Goal: Information Seeking & Learning: Learn about a topic

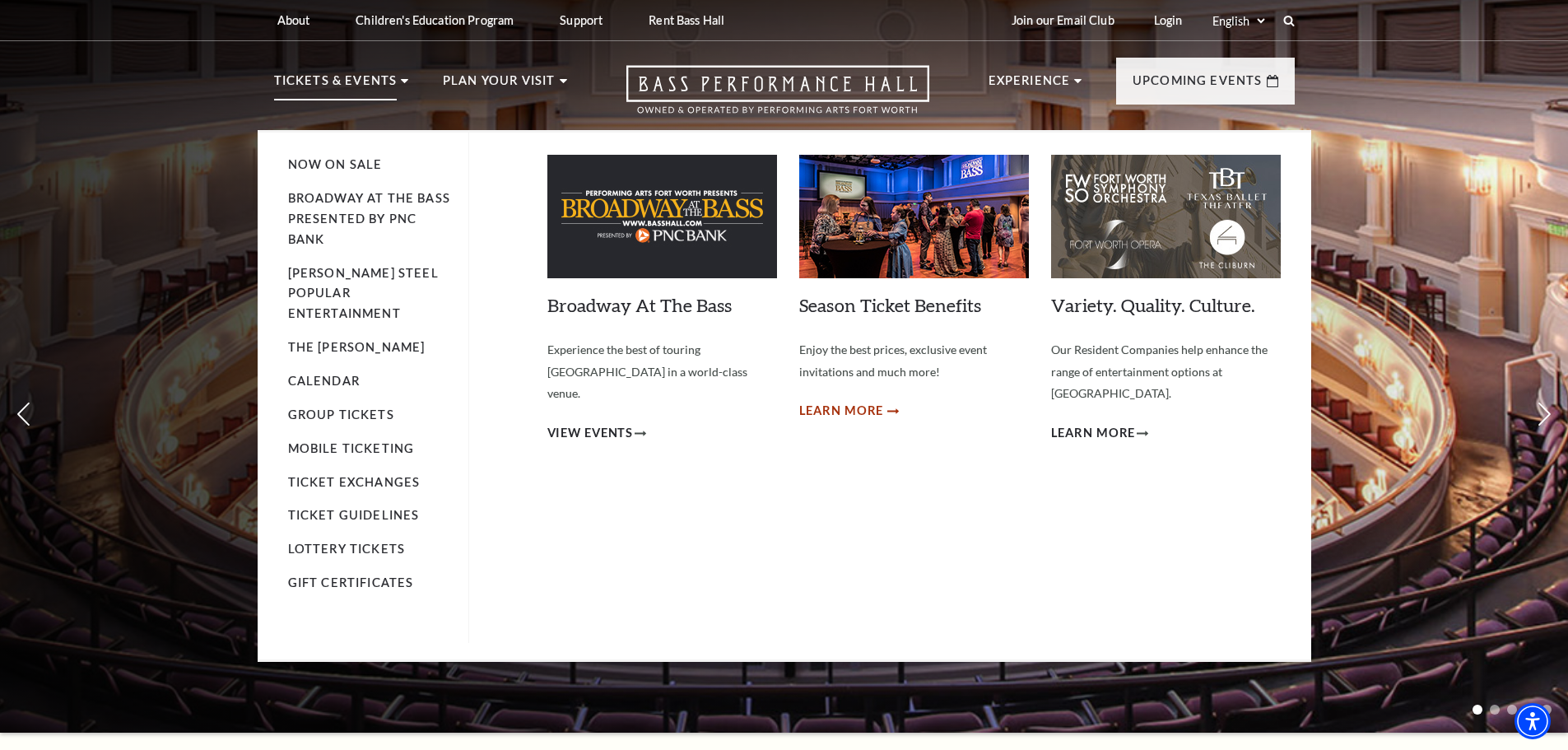
click at [844, 416] on span "Learn More" at bounding box center [842, 411] width 85 height 20
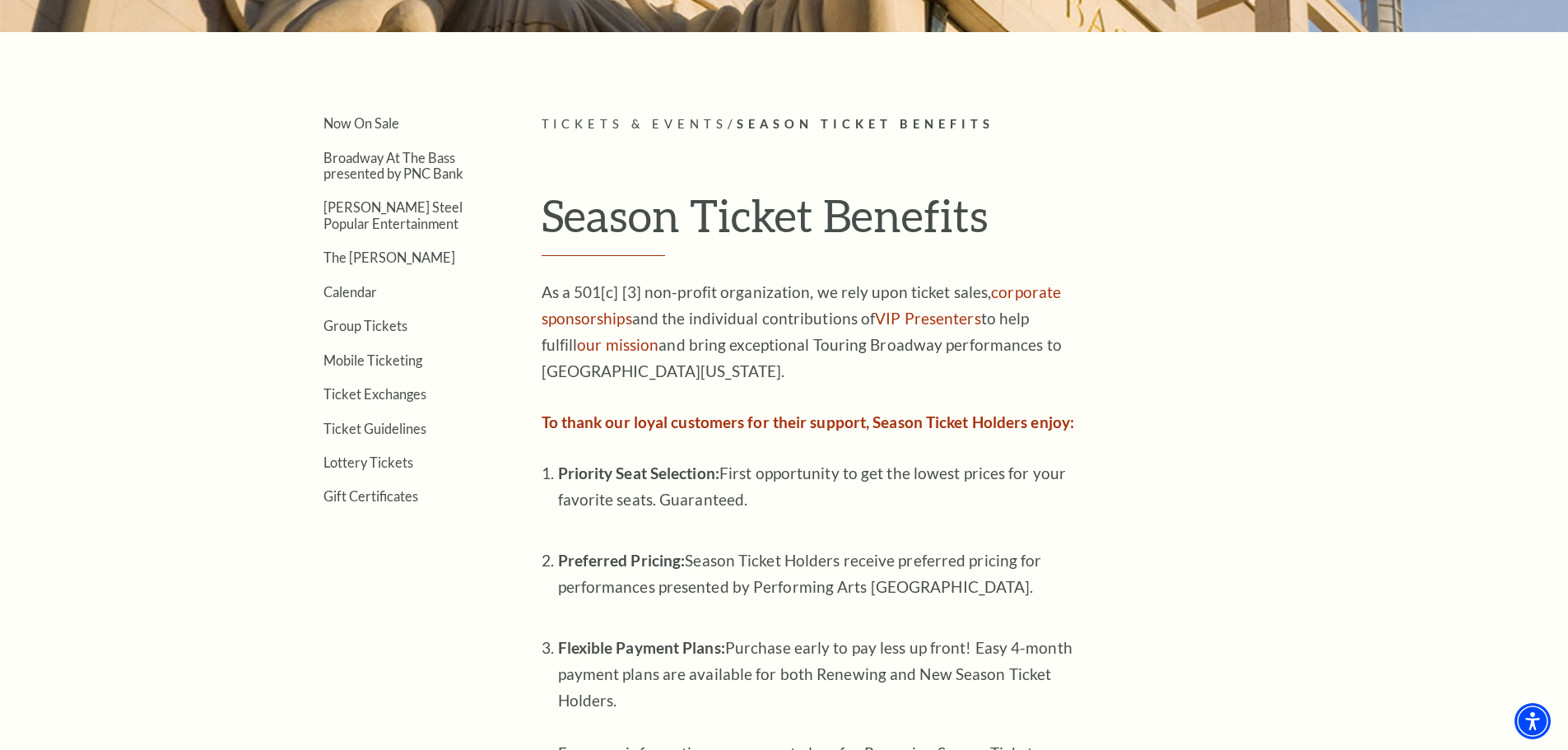
scroll to position [247, 0]
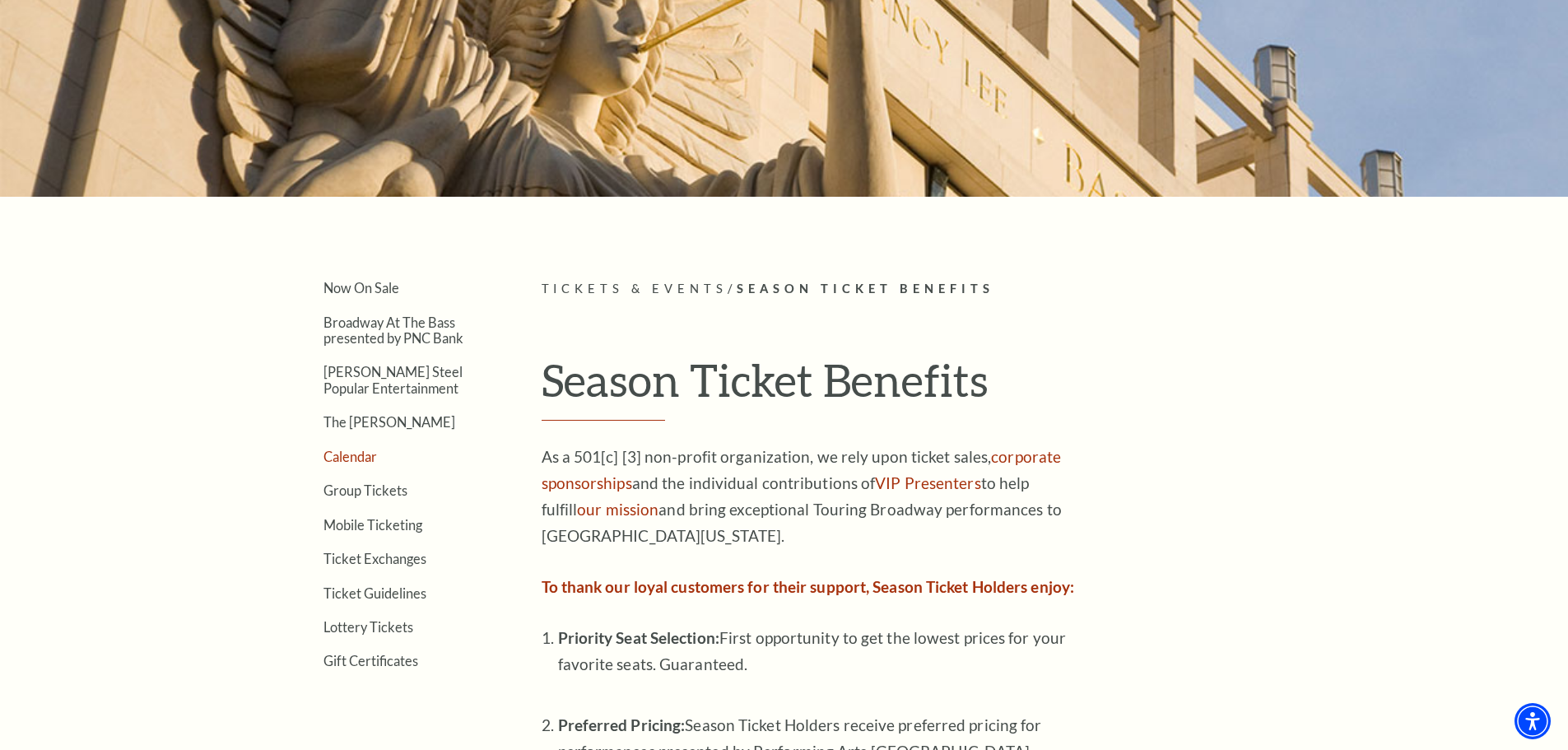
click at [357, 454] on link "Calendar" at bounding box center [350, 455] width 53 height 16
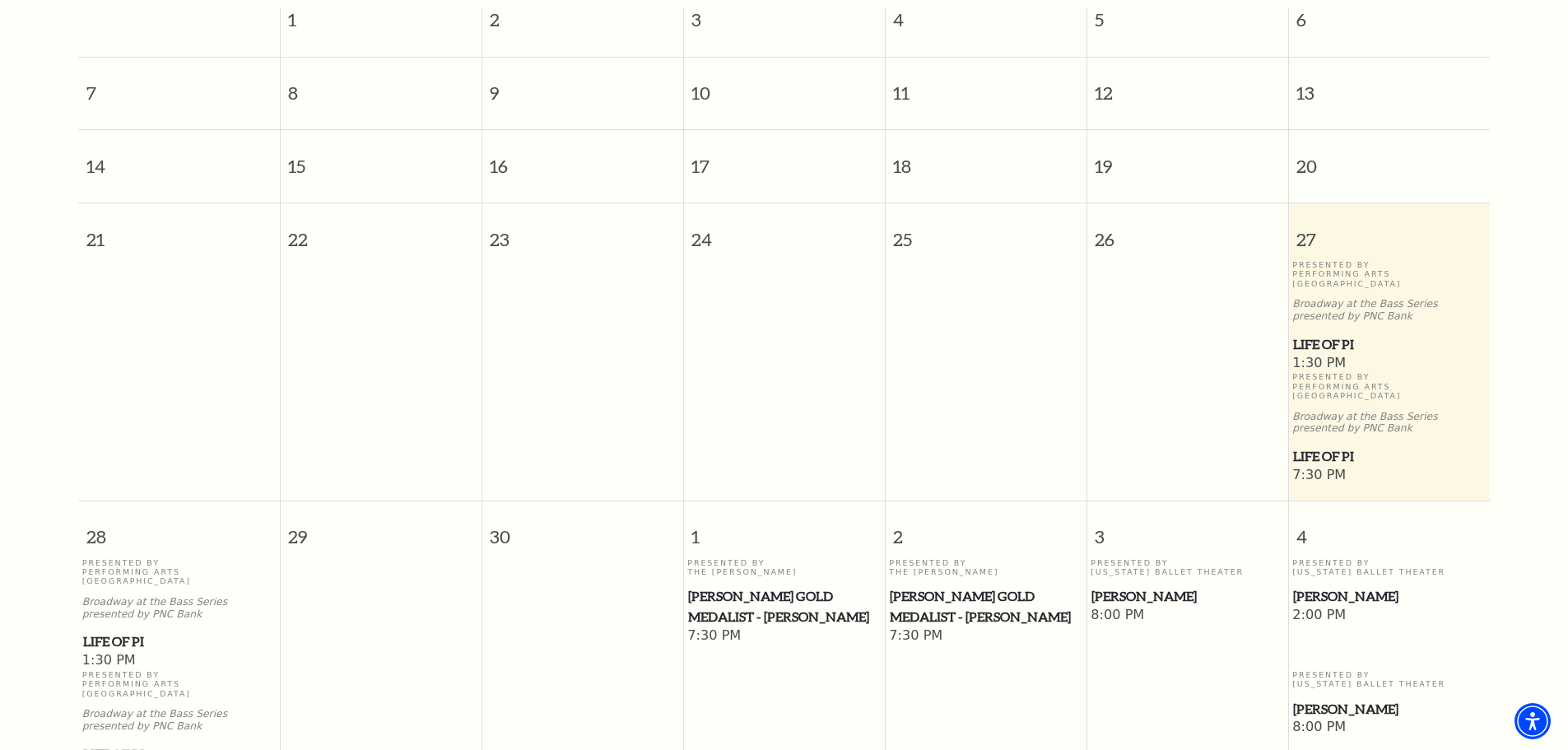
scroll to position [228, 0]
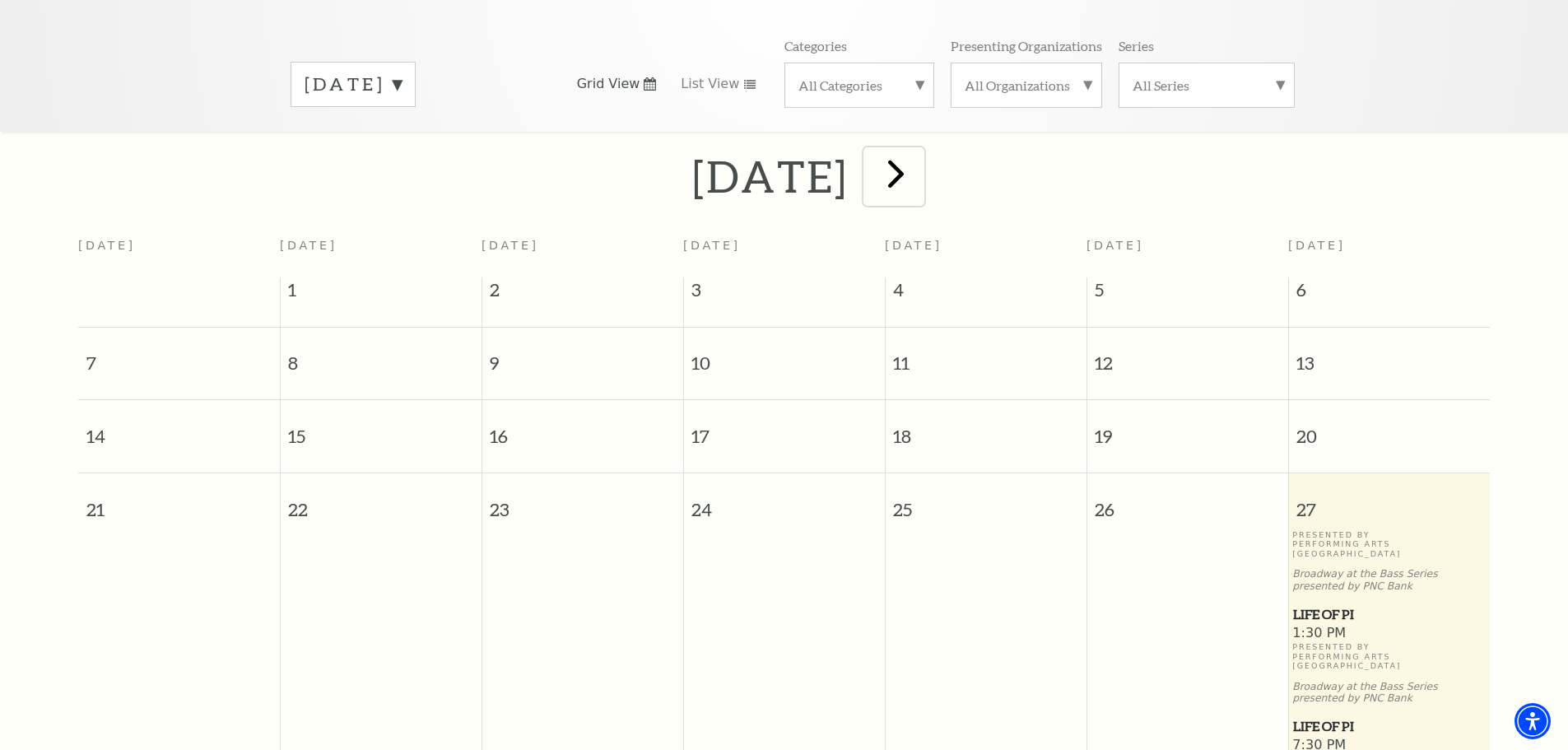
click at [919, 155] on span "next" at bounding box center [896, 173] width 47 height 47
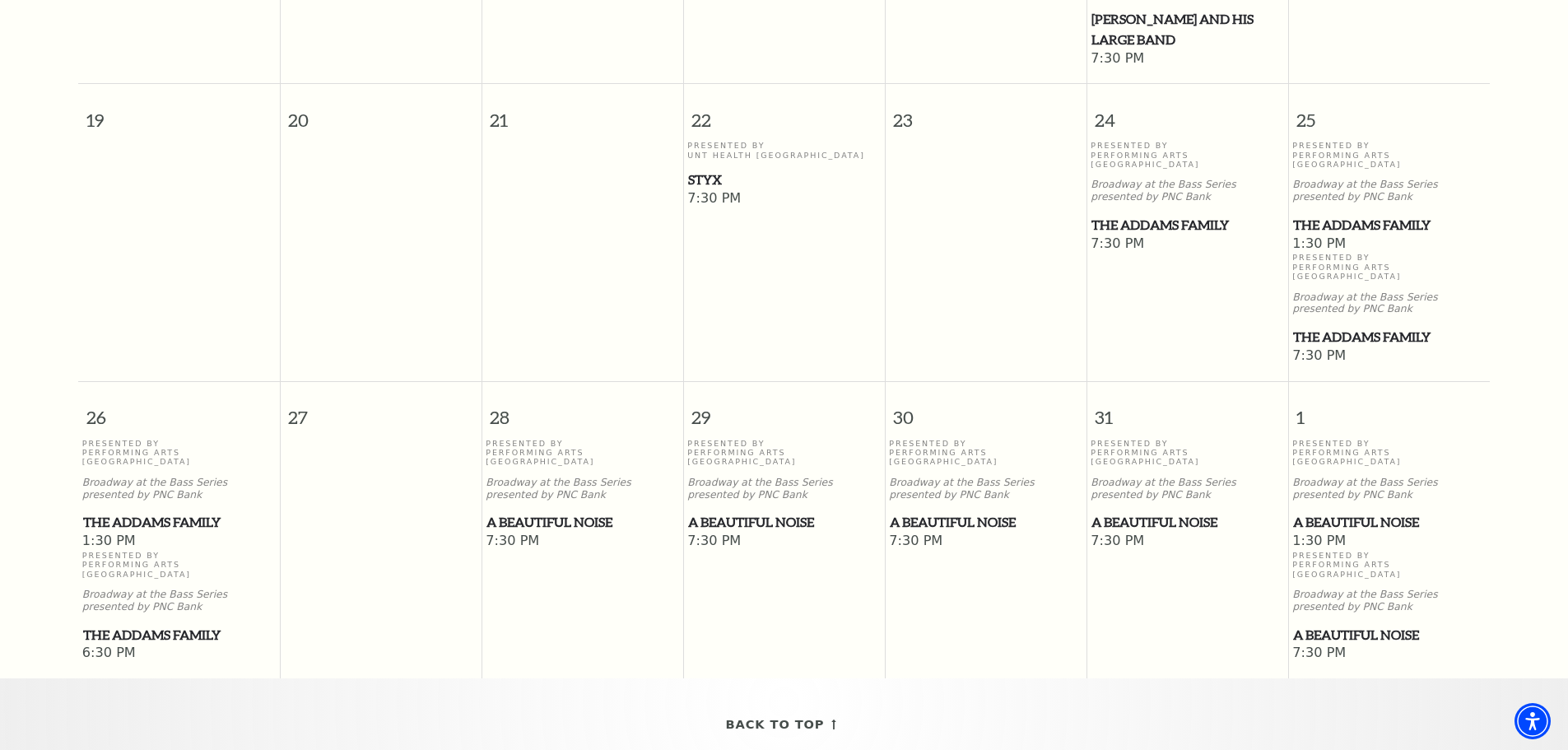
scroll to position [1051, 0]
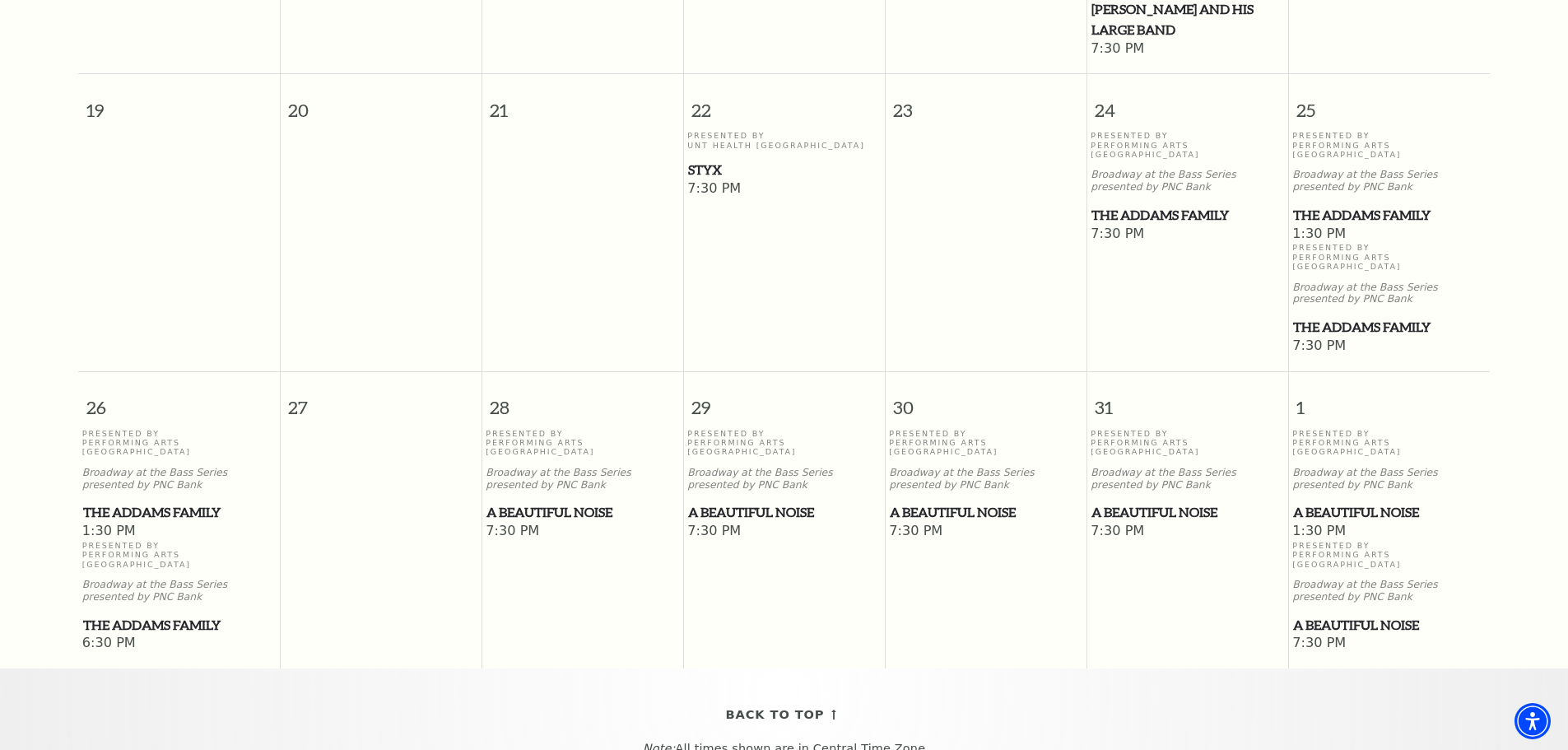
click at [1204, 205] on span "The Addams Family" at bounding box center [1187, 215] width 192 height 20
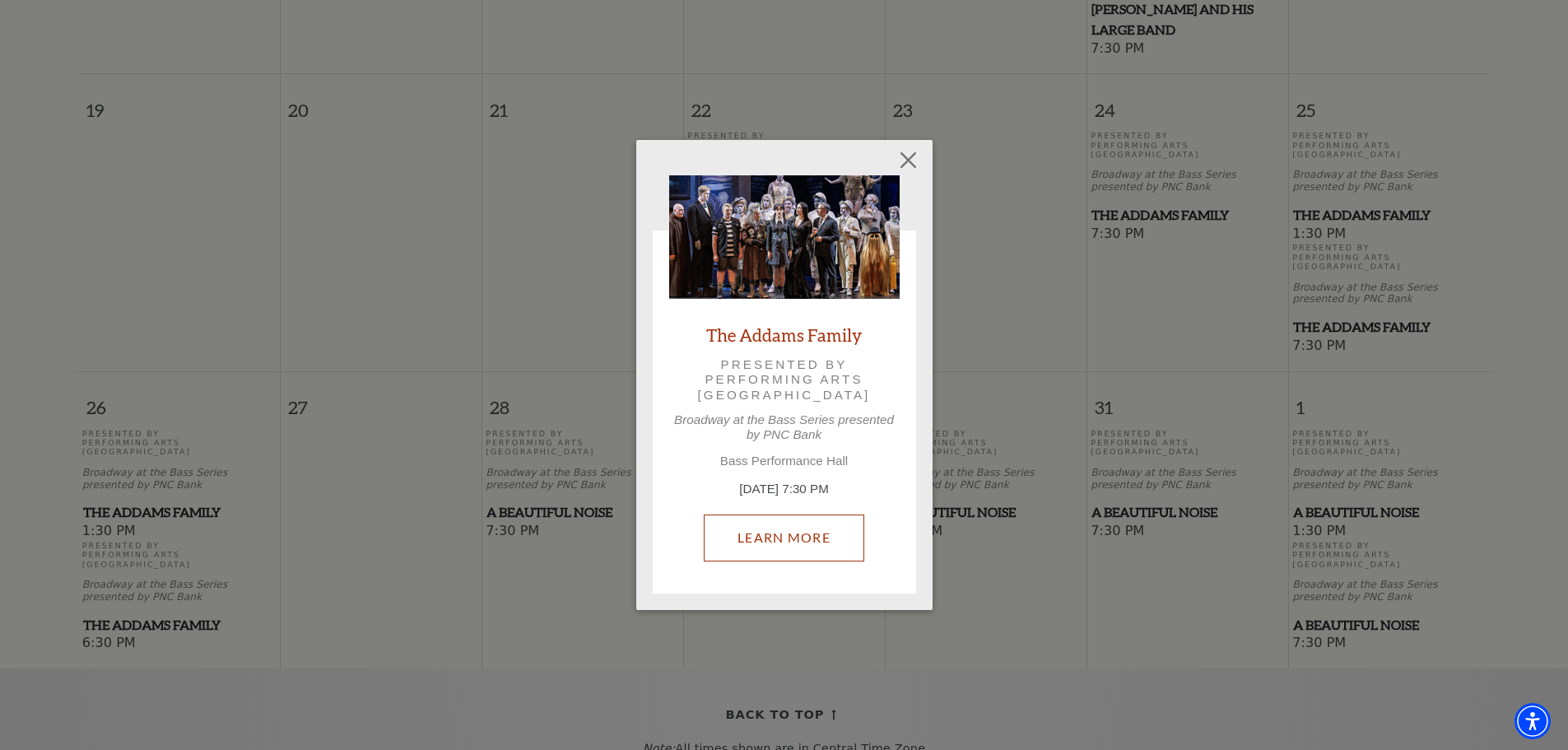
click at [792, 539] on link "Learn More" at bounding box center [783, 537] width 160 height 46
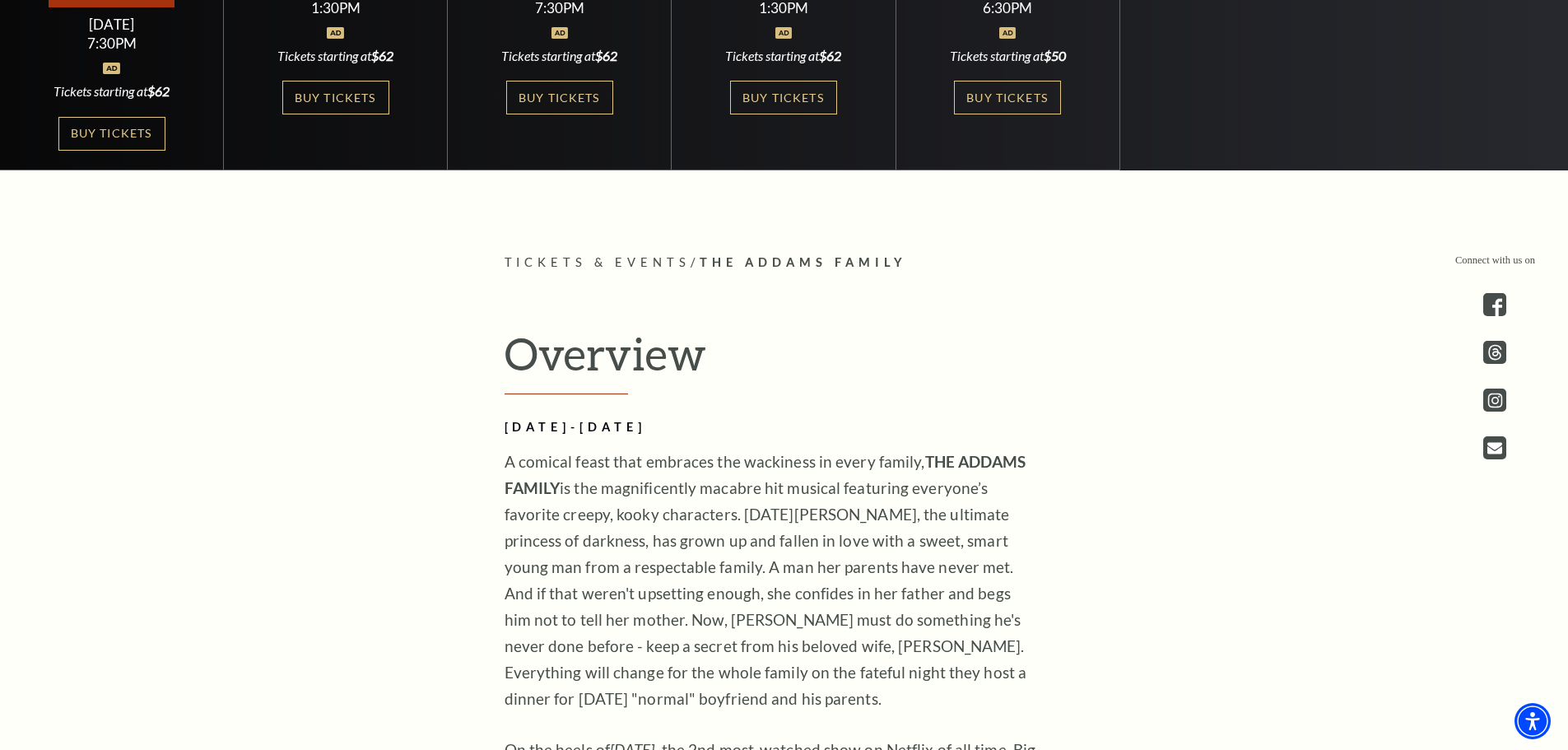
scroll to position [659, 0]
